Goal: Task Accomplishment & Management: Manage account settings

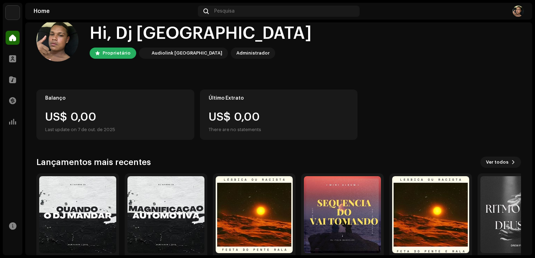
scroll to position [44, 0]
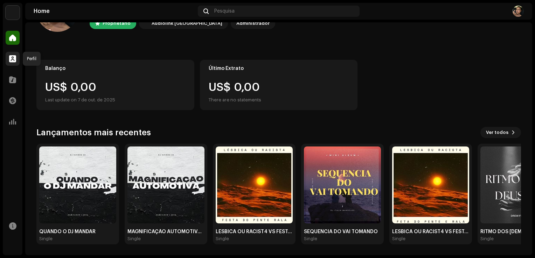
click at [9, 62] on span at bounding box center [12, 59] width 7 height 6
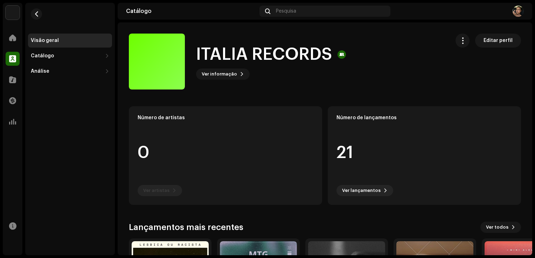
click at [113, 92] on div "Visão geral Catálogo Lançamentos Faixas Análise Consumo Engagement Receita" at bounding box center [70, 129] width 90 height 253
click at [160, 190] on re-o-card-data "Número de artistas 0 Ver artistas" at bounding box center [225, 155] width 193 height 99
click at [162, 191] on re-o-card-data "Número de artistas 0 Ver artistas" at bounding box center [225, 155] width 193 height 99
click at [459, 41] on span "button" at bounding box center [462, 41] width 7 height 6
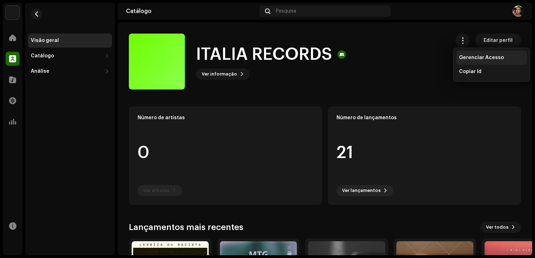
click at [475, 55] on span "Gerenciar Acesso" at bounding box center [481, 58] width 45 height 6
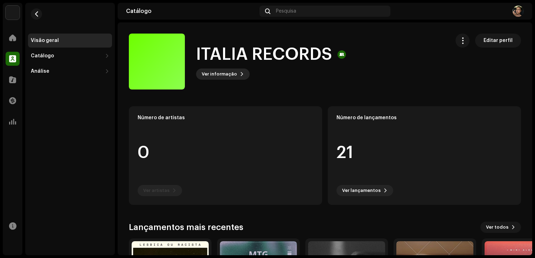
click at [226, 71] on span "Ver informação" at bounding box center [219, 74] width 35 height 14
click at [486, 36] on span "Editar perfil" at bounding box center [498, 41] width 29 height 14
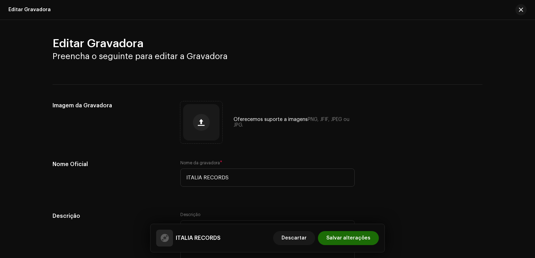
scroll to position [54, 0]
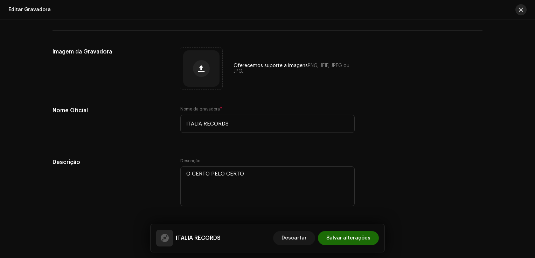
click at [519, 13] on button "button" at bounding box center [520, 9] width 11 height 11
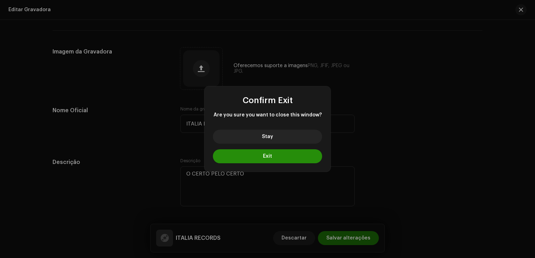
click at [269, 152] on button "Exit" at bounding box center [267, 157] width 109 height 14
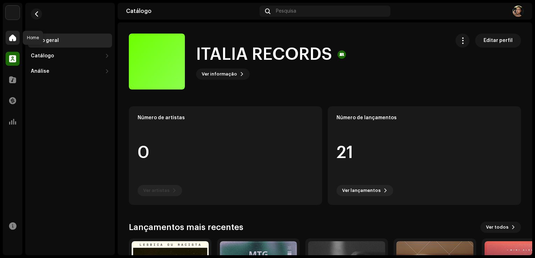
click at [10, 42] on div at bounding box center [13, 38] width 14 height 14
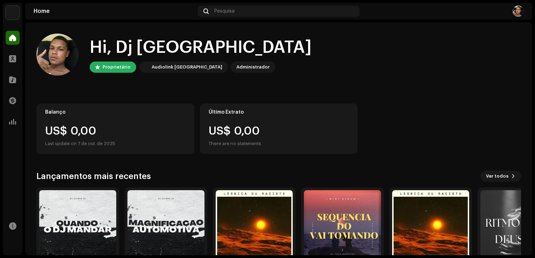
click at [236, 69] on div "Administrador" at bounding box center [252, 67] width 33 height 8
click at [523, 11] on img at bounding box center [518, 11] width 11 height 11
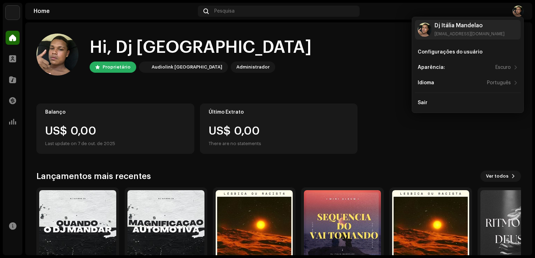
click at [185, 77] on home-user "Hi, Dj Itália Proprietário Audiolink Brasil Administrador" at bounding box center [278, 60] width 485 height 53
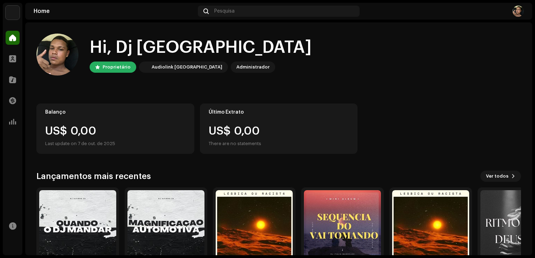
click at [236, 68] on div "Administrador" at bounding box center [252, 67] width 33 height 8
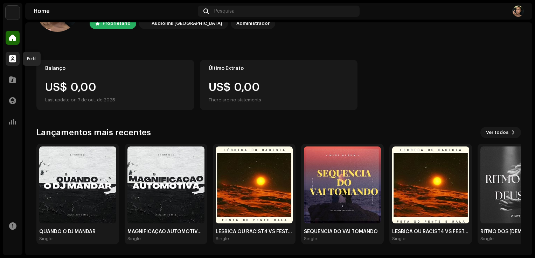
click at [7, 58] on div at bounding box center [13, 59] width 14 height 14
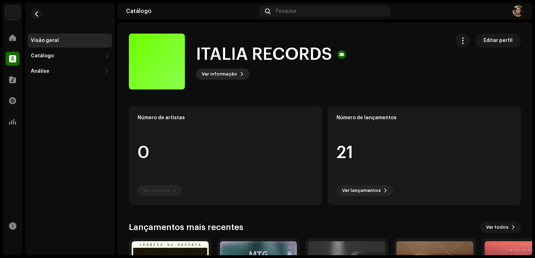
click at [206, 76] on span "Ver informação" at bounding box center [219, 74] width 35 height 14
